Goal: Task Accomplishment & Management: Use online tool/utility

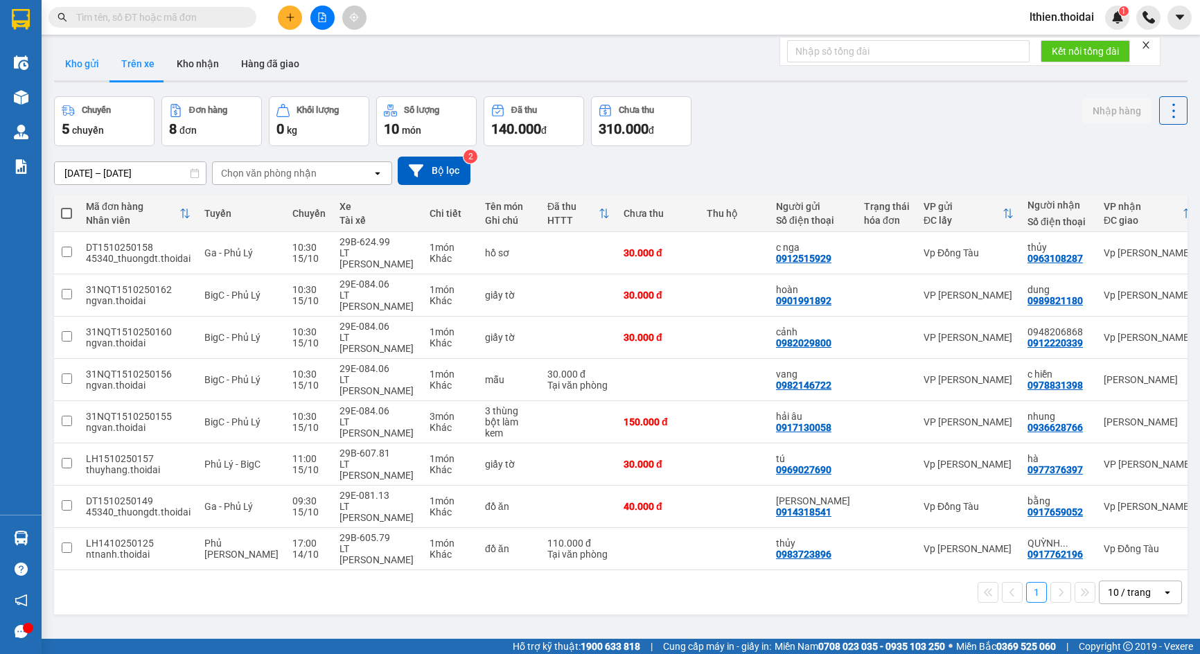
click at [75, 60] on button "Kho gửi" at bounding box center [82, 63] width 56 height 33
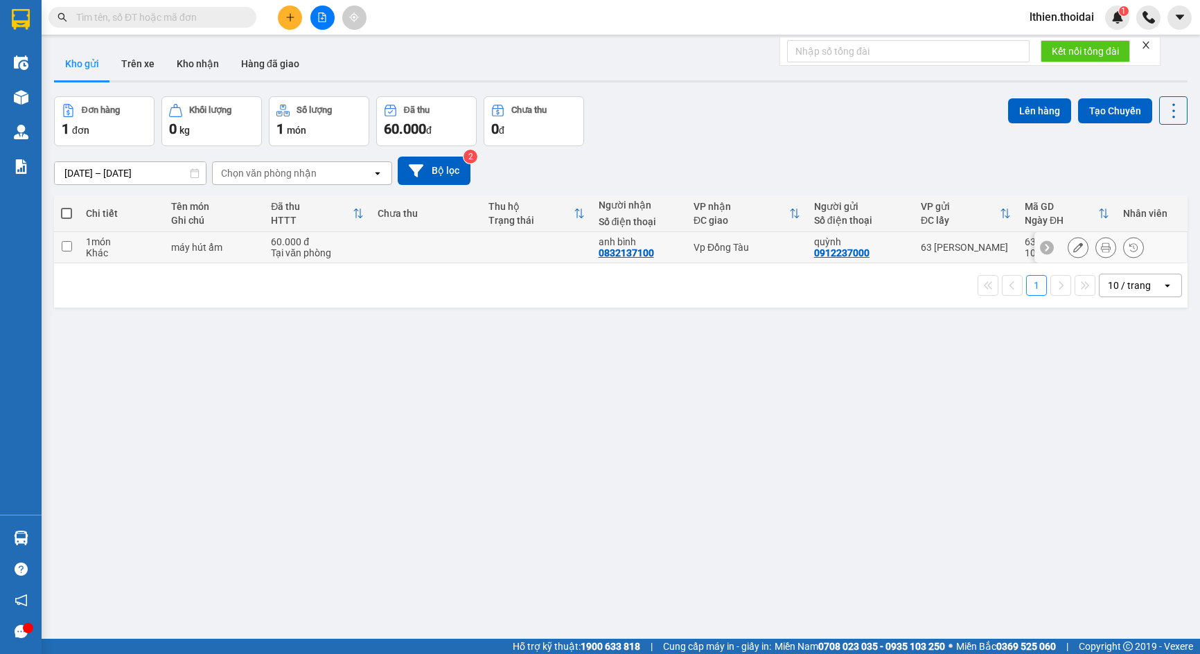
click at [65, 245] on input "checkbox" at bounding box center [67, 246] width 10 height 10
checkbox input "true"
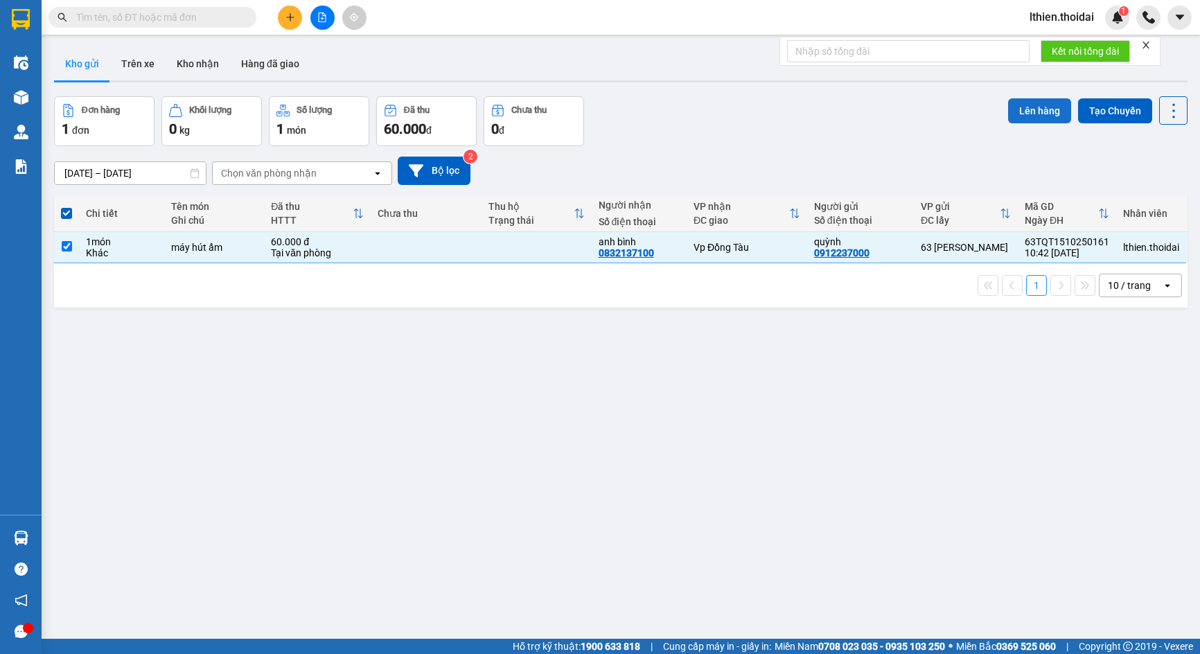
click at [1038, 107] on button "Lên hàng" at bounding box center [1039, 110] width 63 height 25
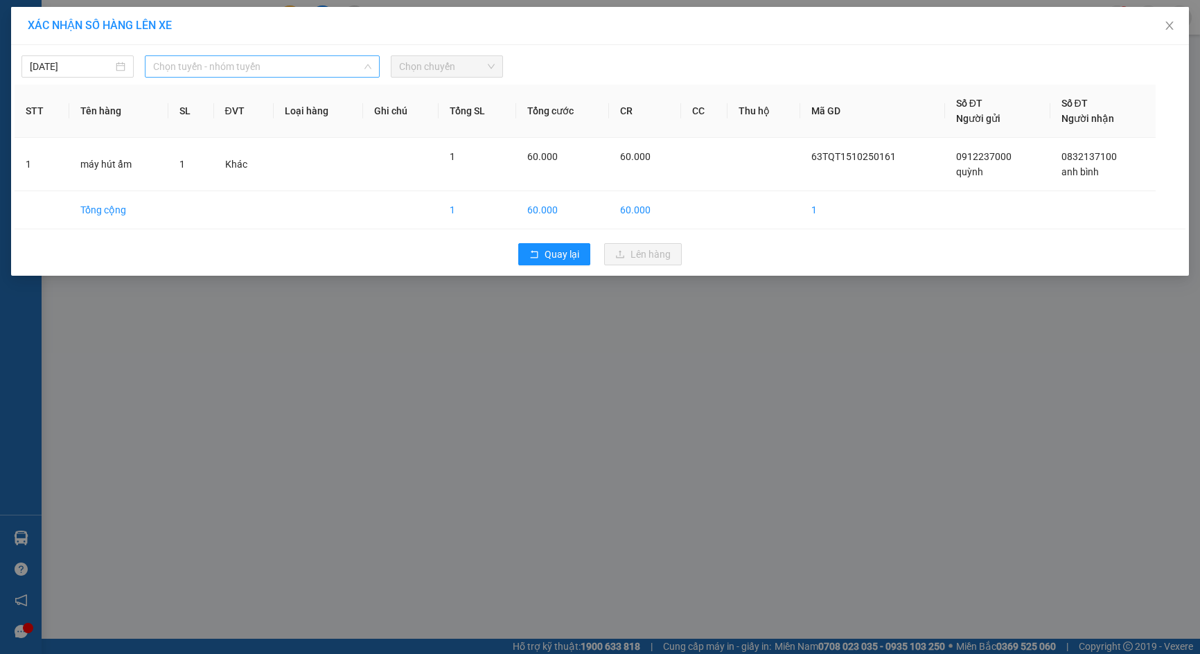
click at [338, 66] on span "Chọn tuyến - nhóm tuyến" at bounding box center [262, 66] width 219 height 21
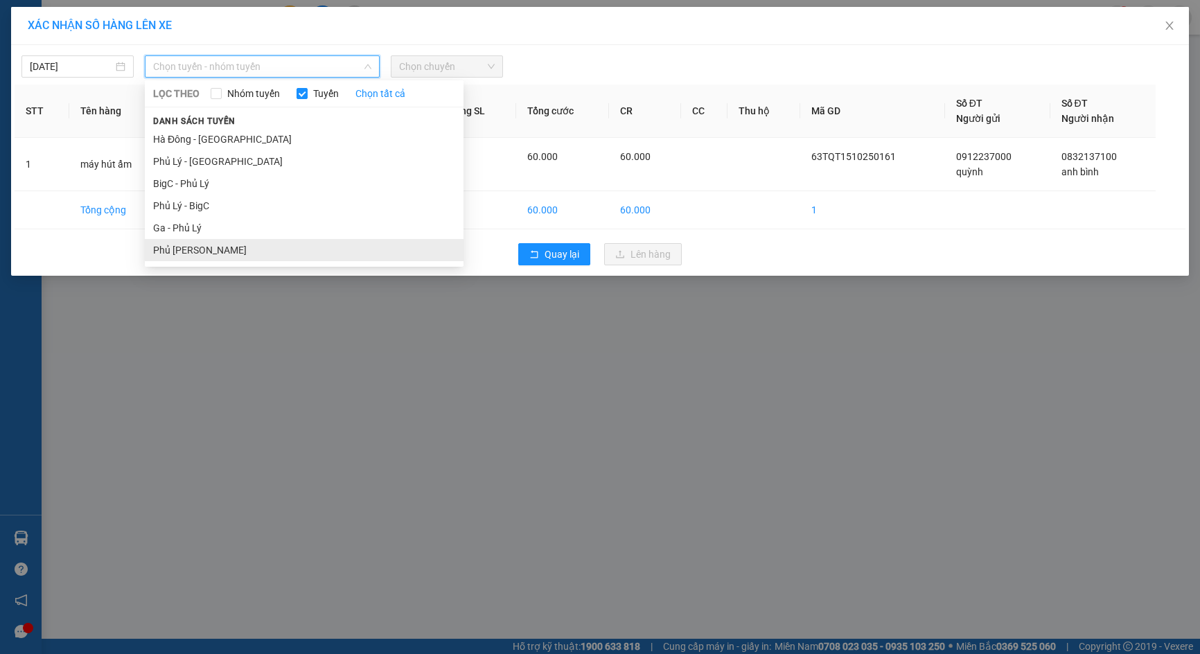
click at [199, 252] on li "Phủ Lý - Ga" at bounding box center [304, 250] width 319 height 22
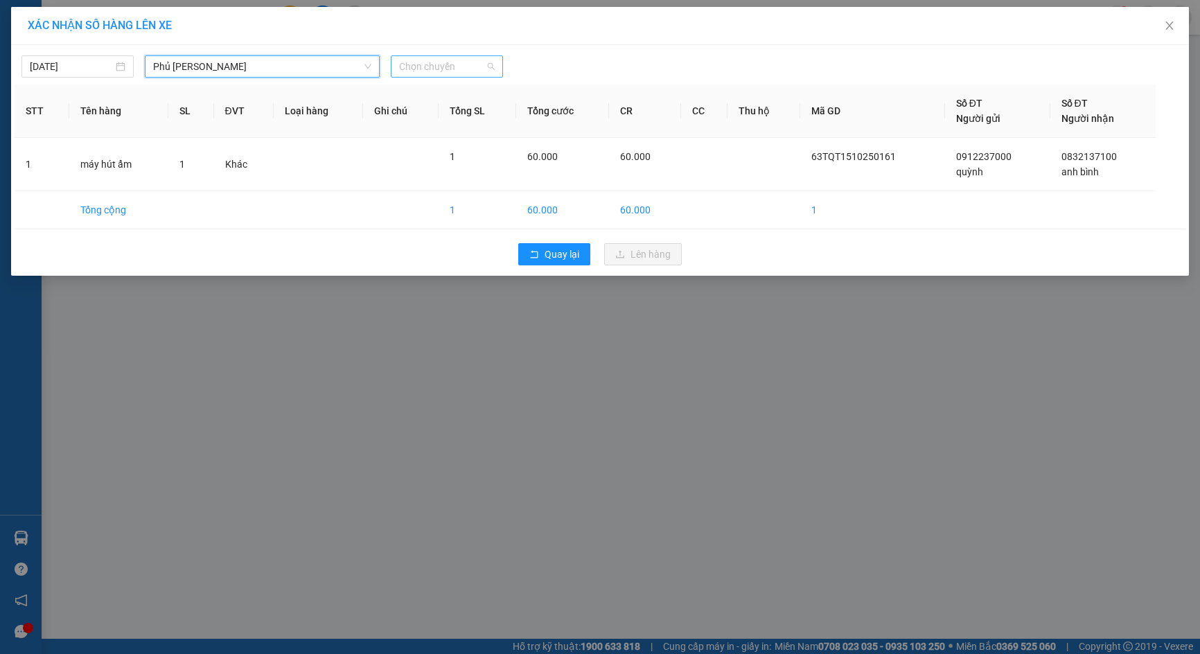
click at [496, 67] on div "Chọn chuyến" at bounding box center [447, 66] width 112 height 22
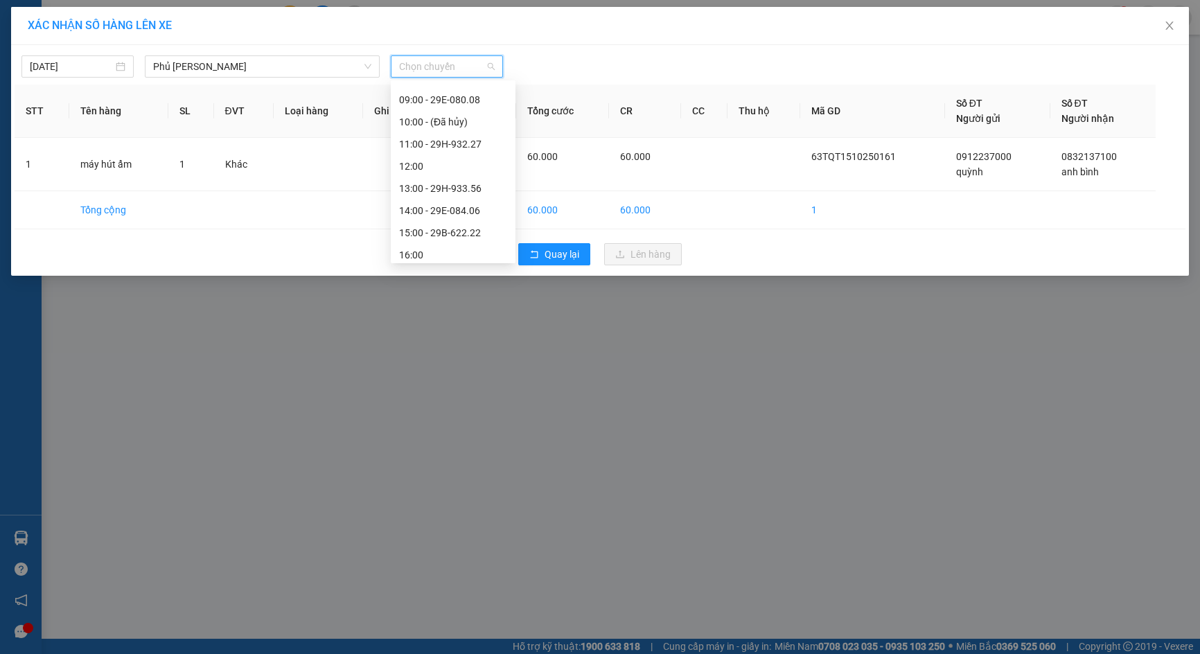
scroll to position [157, 0]
click at [466, 179] on div "13:00 - 29H-933.56" at bounding box center [453, 180] width 108 height 15
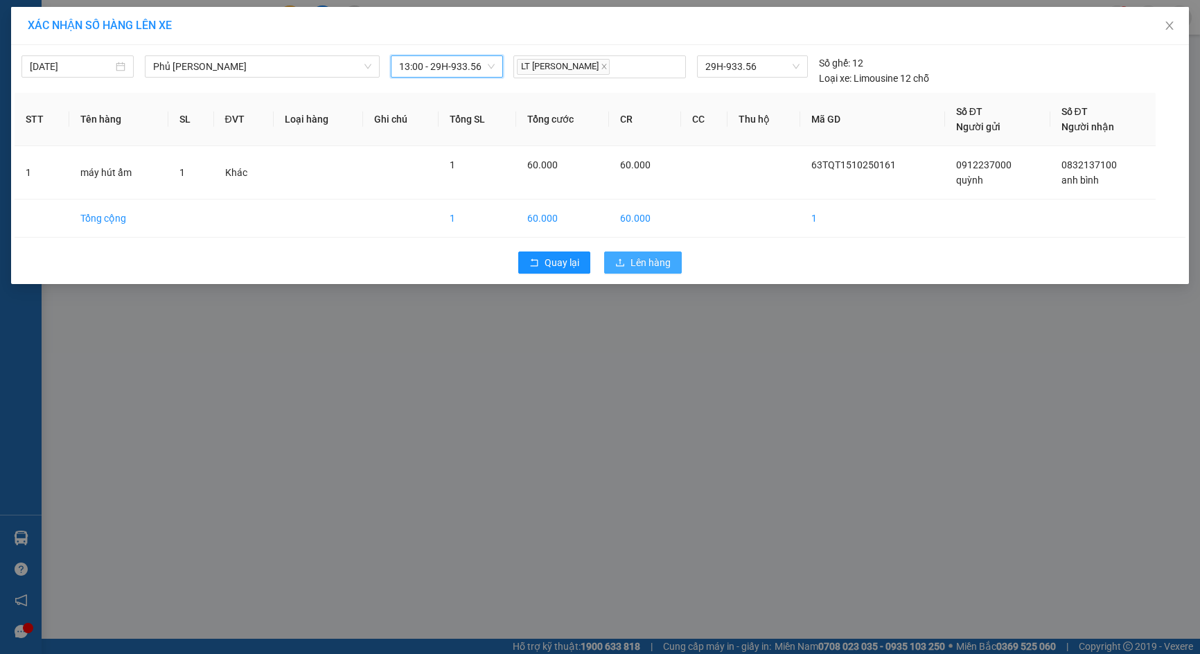
click at [624, 258] on icon "upload" at bounding box center [620, 263] width 10 height 10
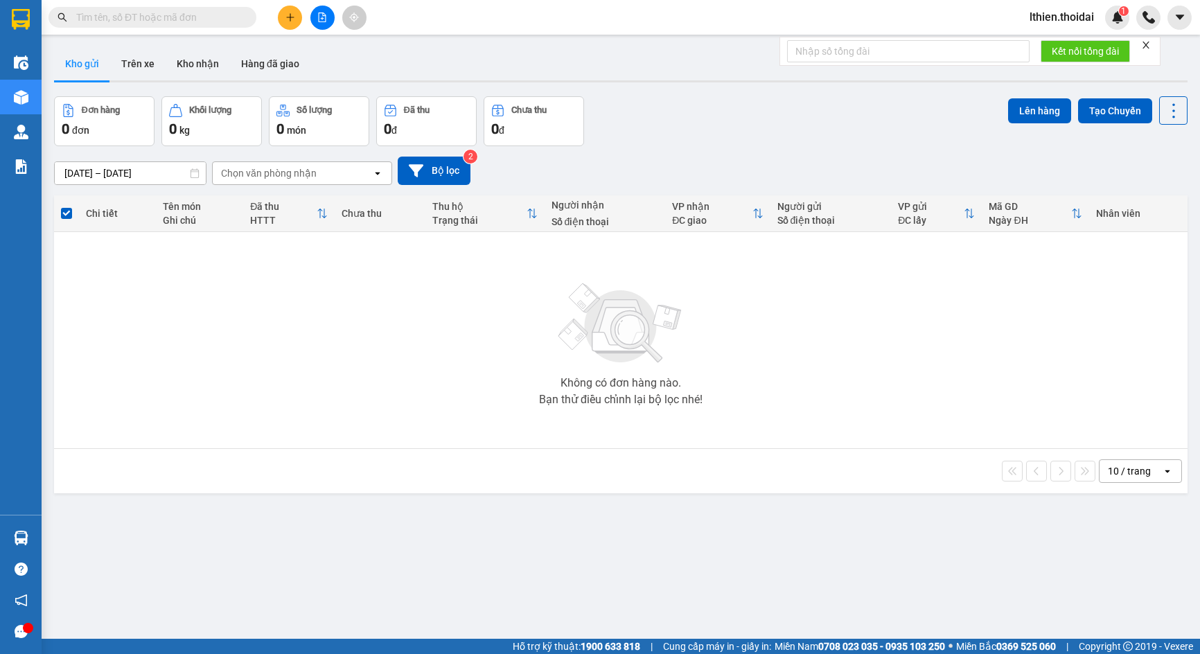
click at [127, 17] on input "text" at bounding box center [158, 17] width 164 height 15
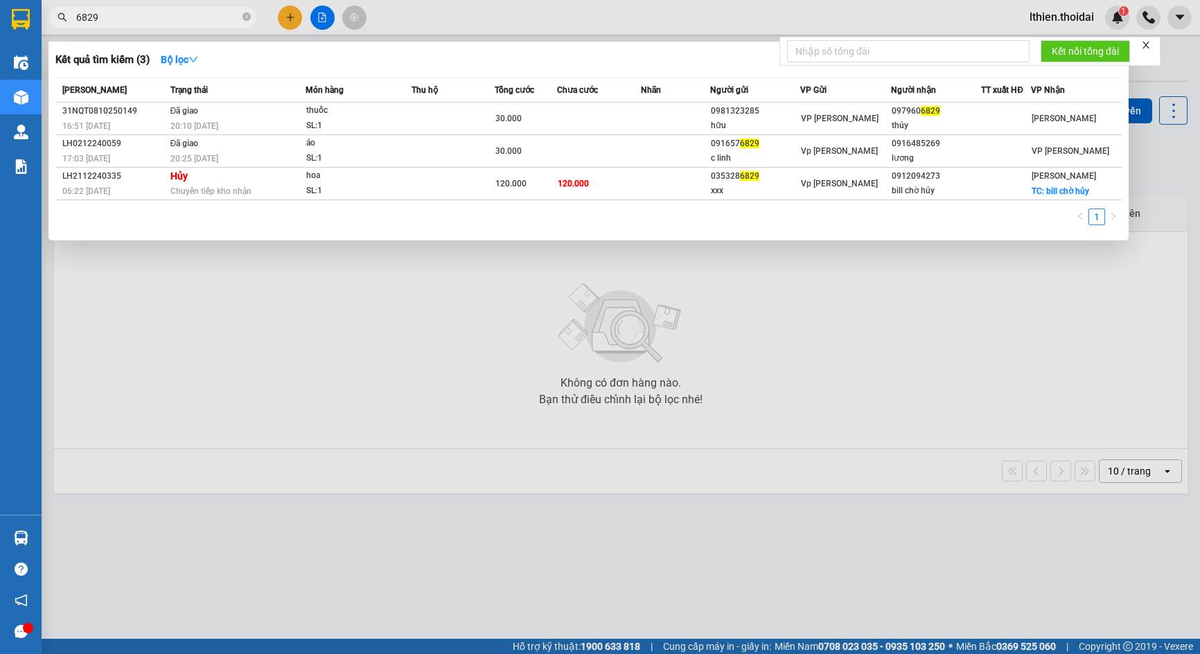
drag, startPoint x: 112, startPoint y: 20, endPoint x: 76, endPoint y: 24, distance: 36.9
click at [76, 24] on span "6829" at bounding box center [153, 17] width 208 height 21
type input "6829"
click at [1056, 19] on div at bounding box center [600, 327] width 1200 height 654
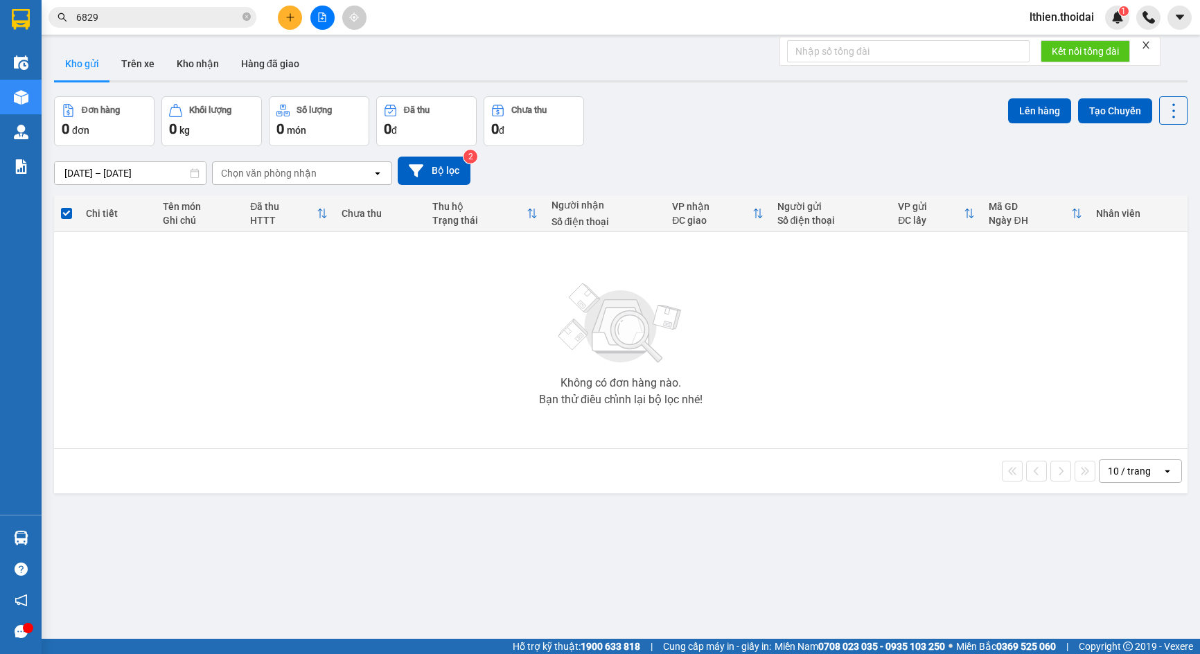
click at [1050, 17] on span "lthien.thoidai" at bounding box center [1062, 16] width 87 height 17
click at [1059, 43] on span "Đăng xuất" at bounding box center [1068, 42] width 58 height 15
